Goal: Information Seeking & Learning: Learn about a topic

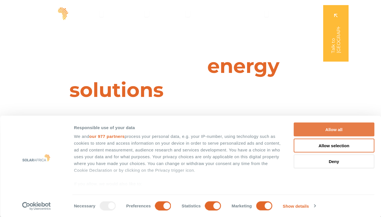
click at [336, 129] on button "Allow all" at bounding box center [334, 129] width 81 height 14
